Goal: Task Accomplishment & Management: Complete application form

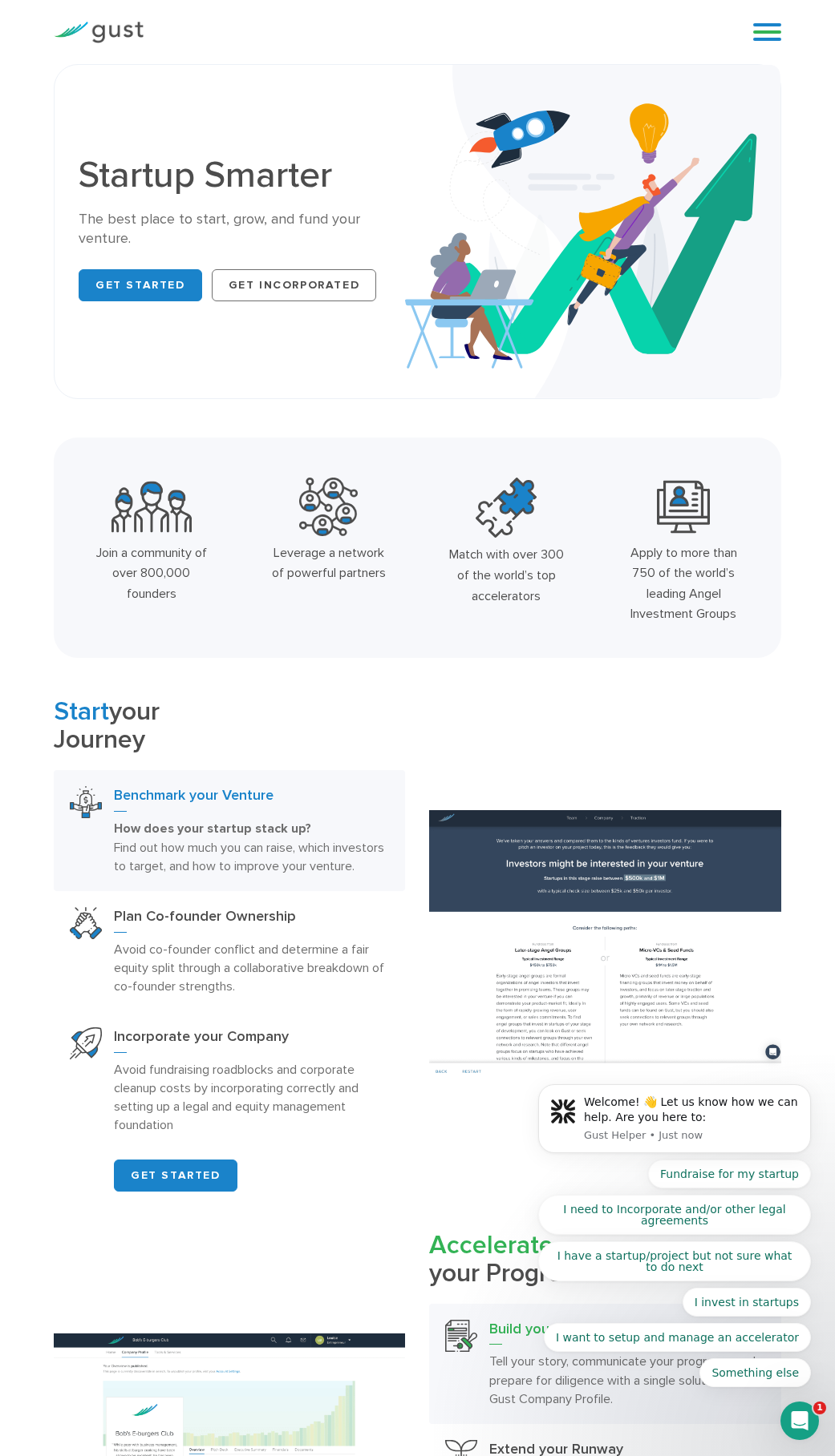
click at [755, 30] on link at bounding box center [766, 32] width 28 height 24
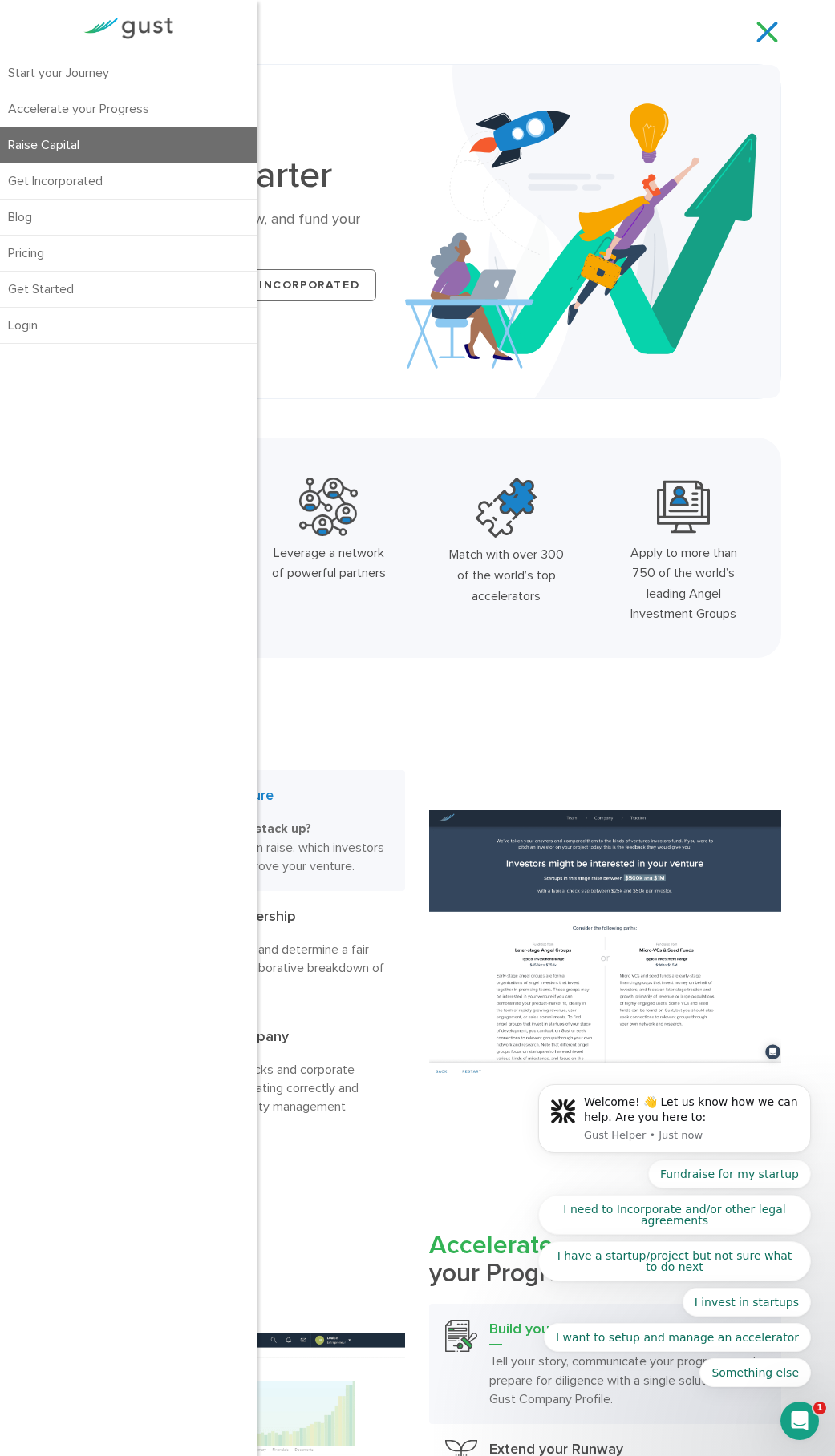
click at [73, 144] on link "Raise Capital" at bounding box center [128, 145] width 257 height 36
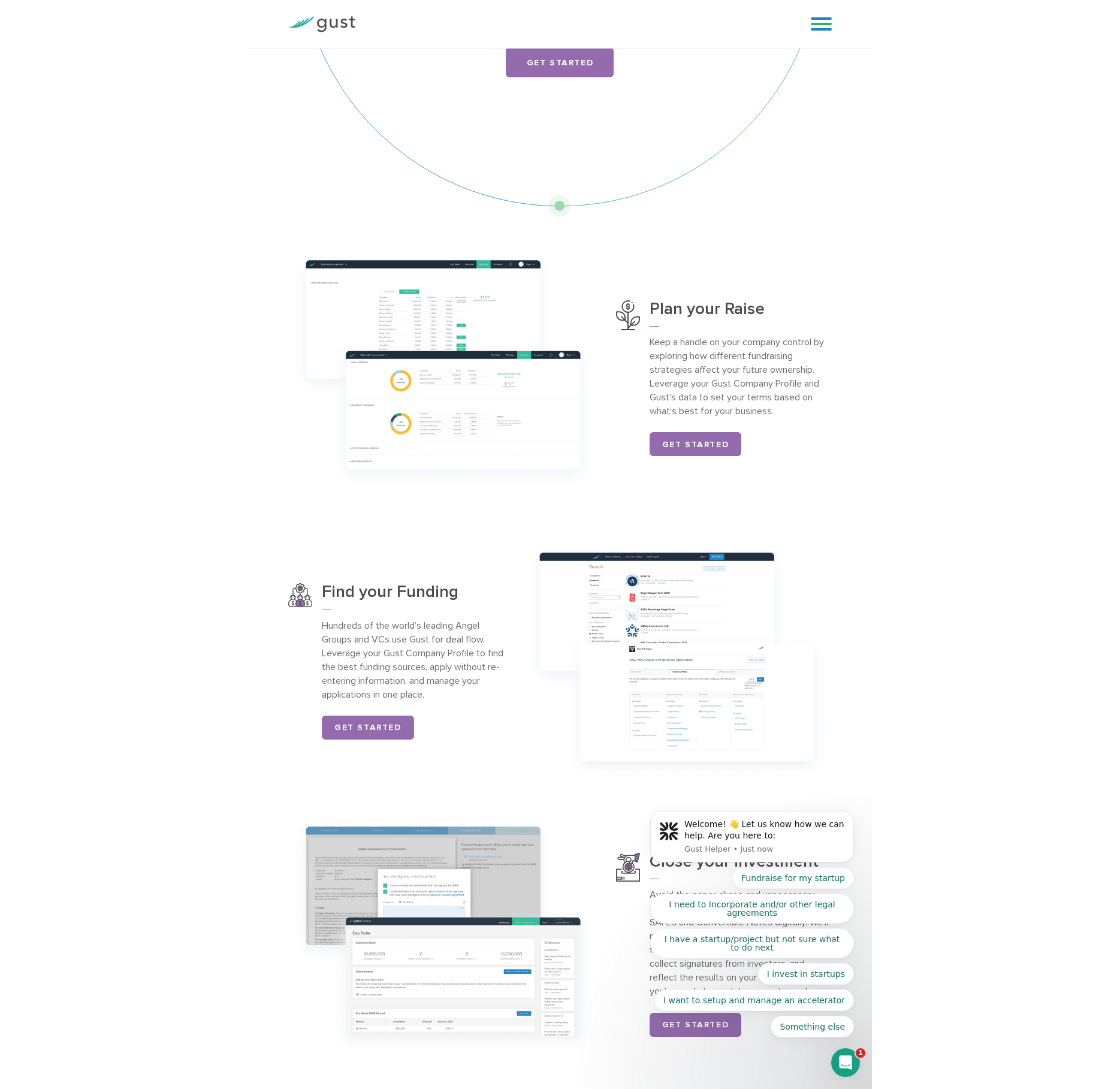
scroll to position [120, 0]
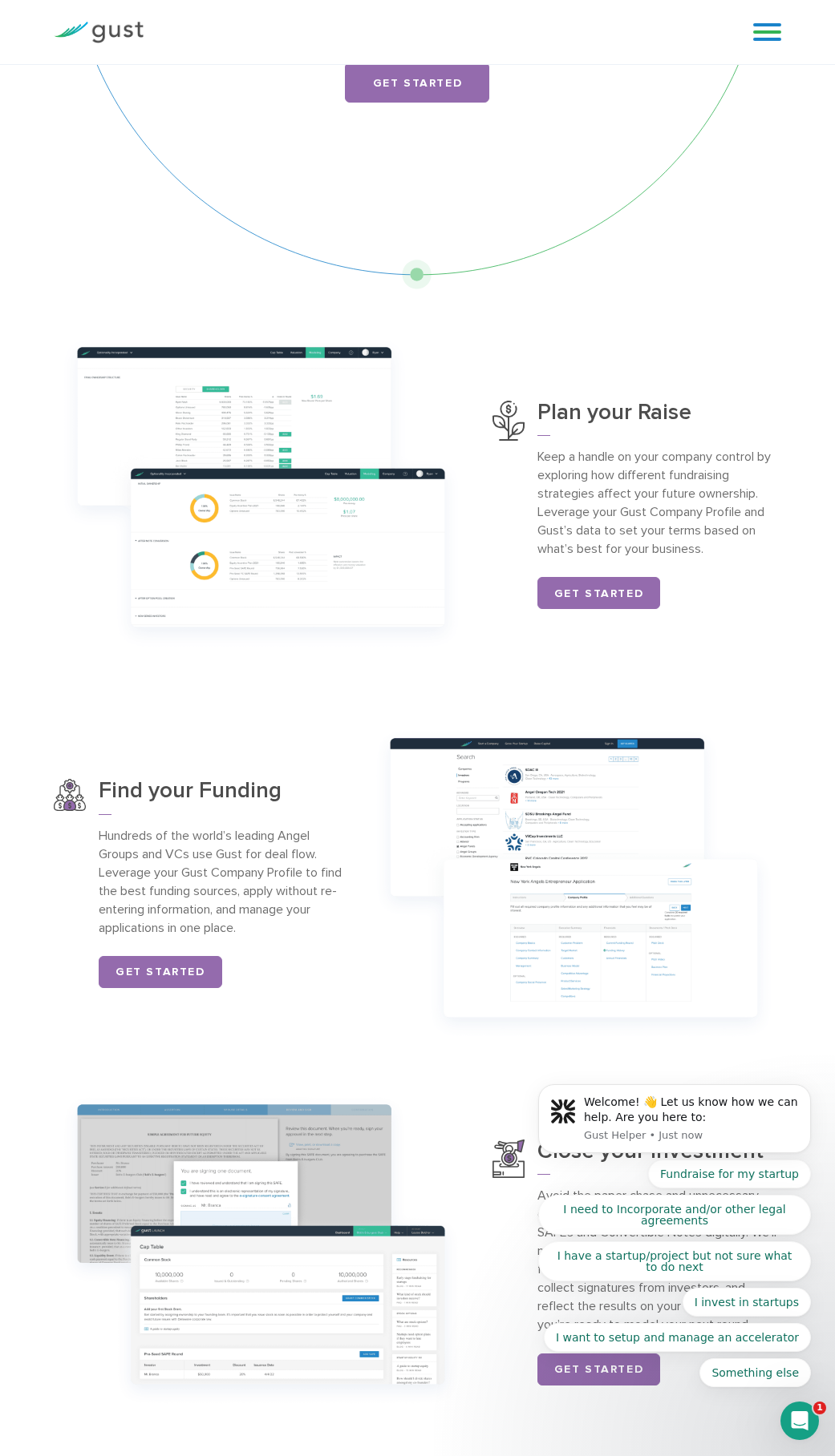
click at [317, 538] on img at bounding box center [261, 492] width 414 height 327
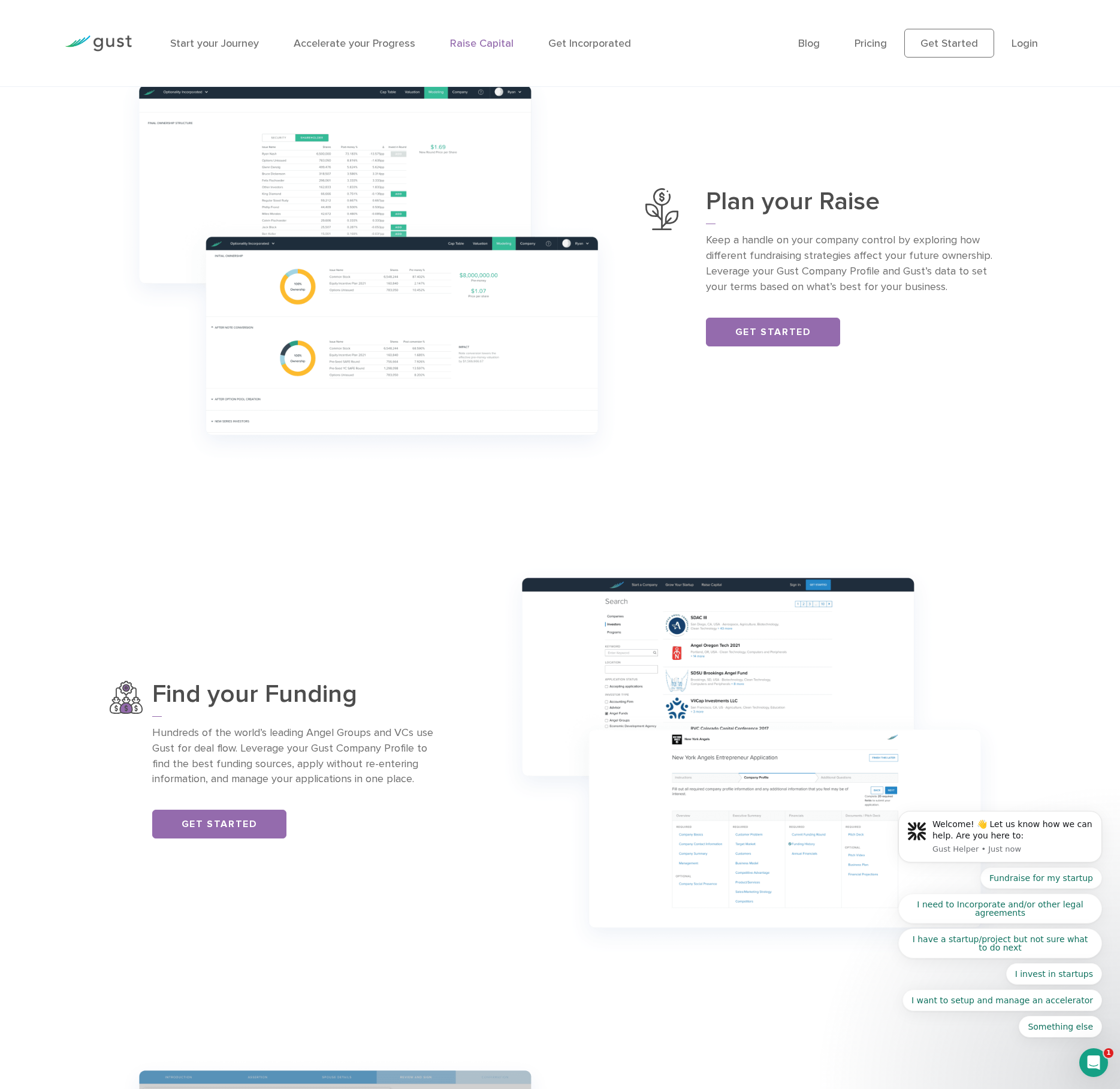
scroll to position [479, 0]
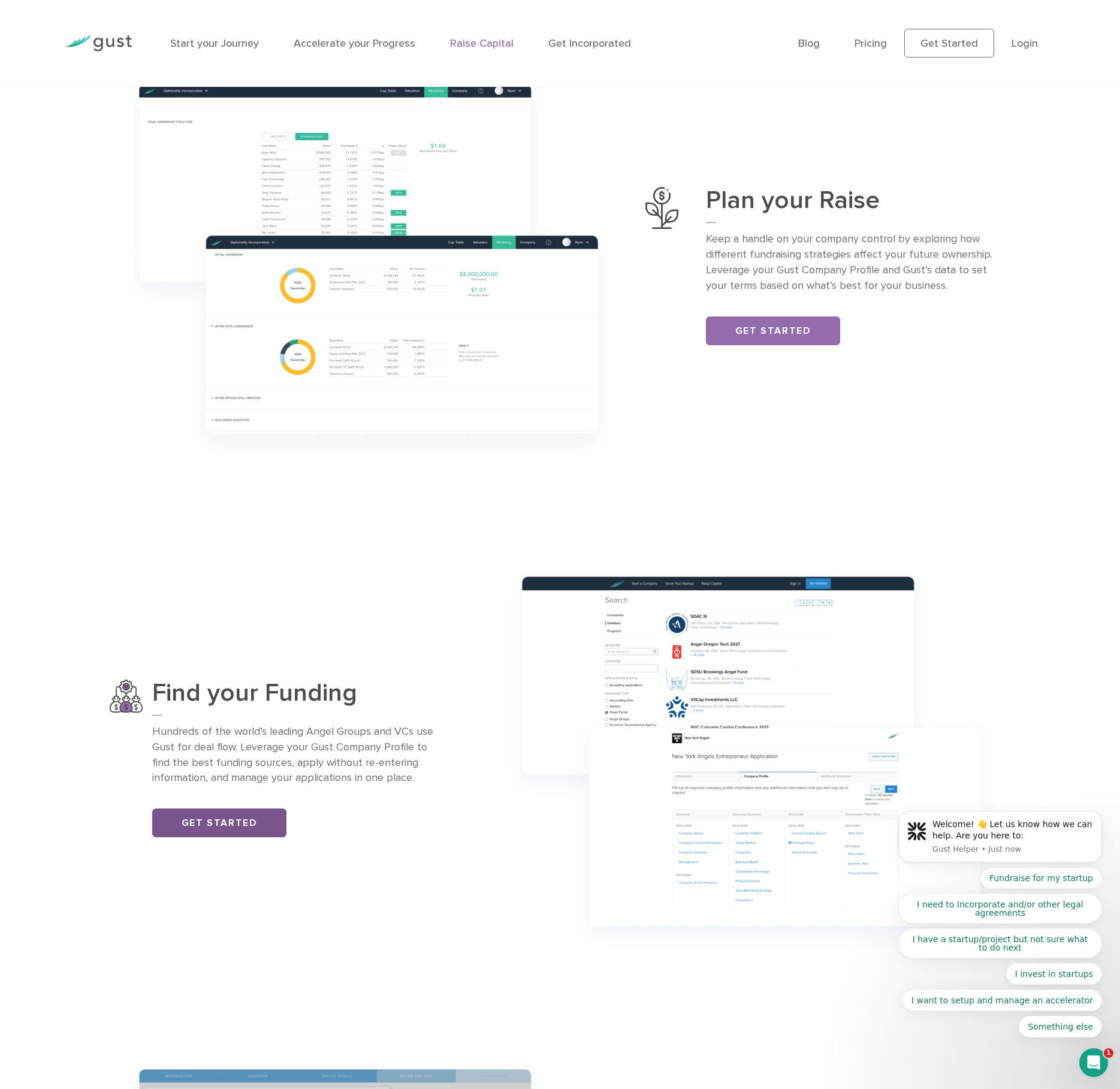
click at [216, 831] on link "Get Started" at bounding box center [219, 823] width 134 height 29
